Goal: Check status: Check status

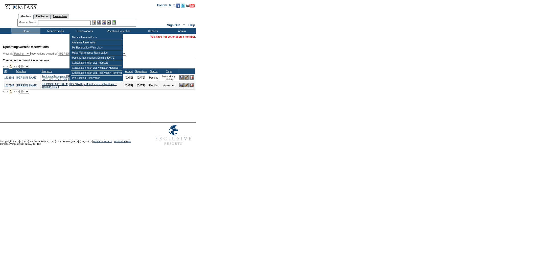
click at [69, 18] on link "Reservations" at bounding box center [59, 16] width 19 height 5
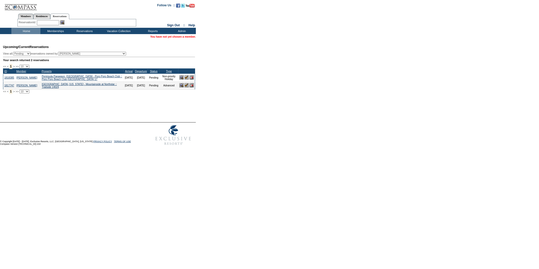
click at [58, 23] on input "text" at bounding box center [48, 22] width 22 height 5
paste input "will be launching their calendar (our calendar to their Members) on Tuesday or …"
type input "will be launching their calendar (our calendar to their Members) on Tuesday or …"
click at [41, 26] on div "Members Residences Reservations Member Name: Destination or Residence:" at bounding box center [76, 19] width 119 height 16
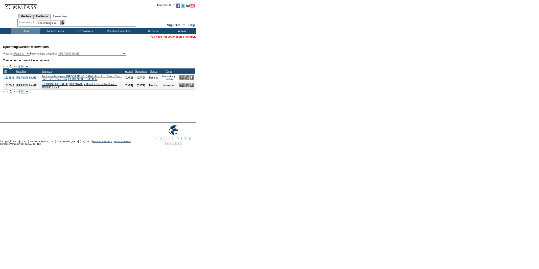
scroll to position [0, 0]
click at [41, 26] on div "Members Residences Reservations Member Name: Destination or Residence:" at bounding box center [76, 19] width 119 height 16
click at [43, 22] on input "will be launching their calendar (our calendar to their Members) on Tuesday or …" at bounding box center [48, 22] width 22 height 5
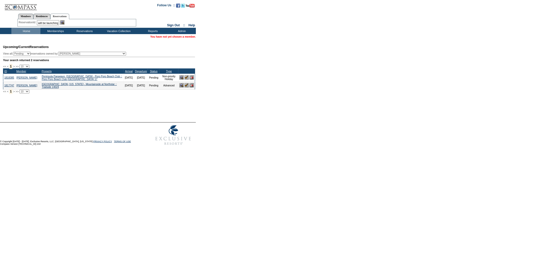
click at [43, 22] on input "will be launching their calendar (our calendar to their Members) on Tuesday or …" at bounding box center [48, 22] width 22 height 5
click at [50, 18] on link "Residences" at bounding box center [41, 16] width 17 height 5
click at [69, 14] on link "Reservations" at bounding box center [59, 16] width 19 height 5
click at [45, 21] on input "text" at bounding box center [48, 22] width 22 height 5
paste input "1819174"
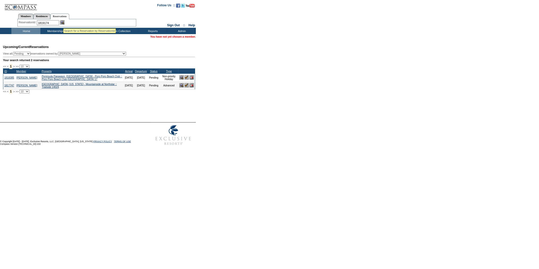
type input "1819174"
click at [63, 22] on img at bounding box center [62, 22] width 4 height 4
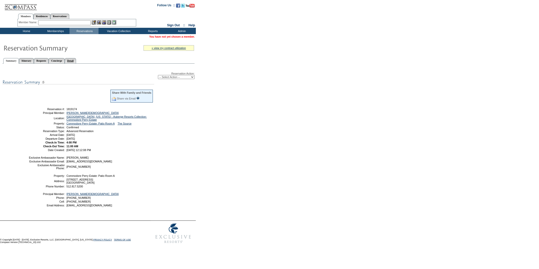
click at [76, 60] on link "Detail" at bounding box center [71, 60] width 12 height 5
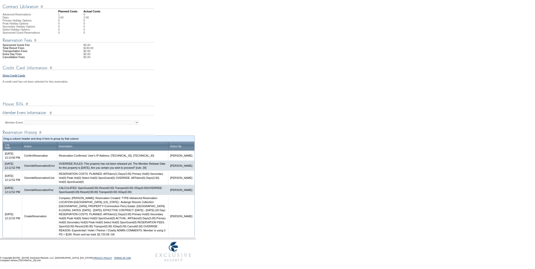
scroll to position [166, 0]
drag, startPoint x: 120, startPoint y: 235, endPoint x: 134, endPoint y: 236, distance: 14.0
click at [134, 236] on td "Compass; [PERSON_NAME]; Reservation Created: TYPE=Advanced Reservation LOCATION…" at bounding box center [113, 216] width 112 height 42
copy td "$2,733.58"
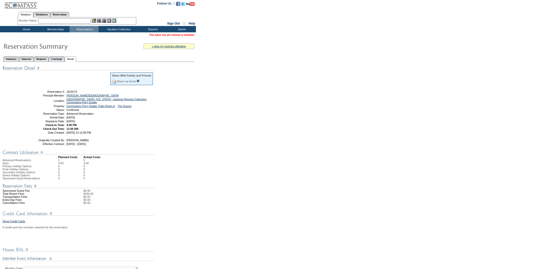
scroll to position [0, 0]
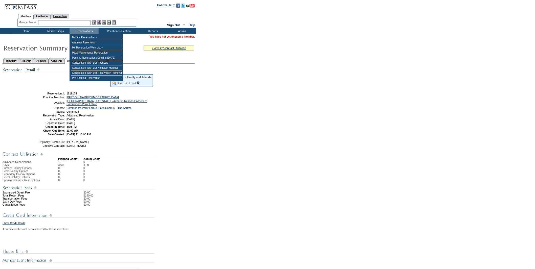
click at [69, 16] on link "Reservations" at bounding box center [59, 16] width 19 height 5
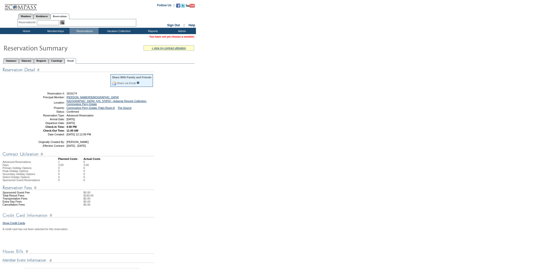
click at [48, 24] on input "text" at bounding box center [48, 22] width 22 height 5
paste input "1818417"
type input "1818417"
click at [64, 22] on img at bounding box center [62, 22] width 4 height 4
